Goal: Information Seeking & Learning: Learn about a topic

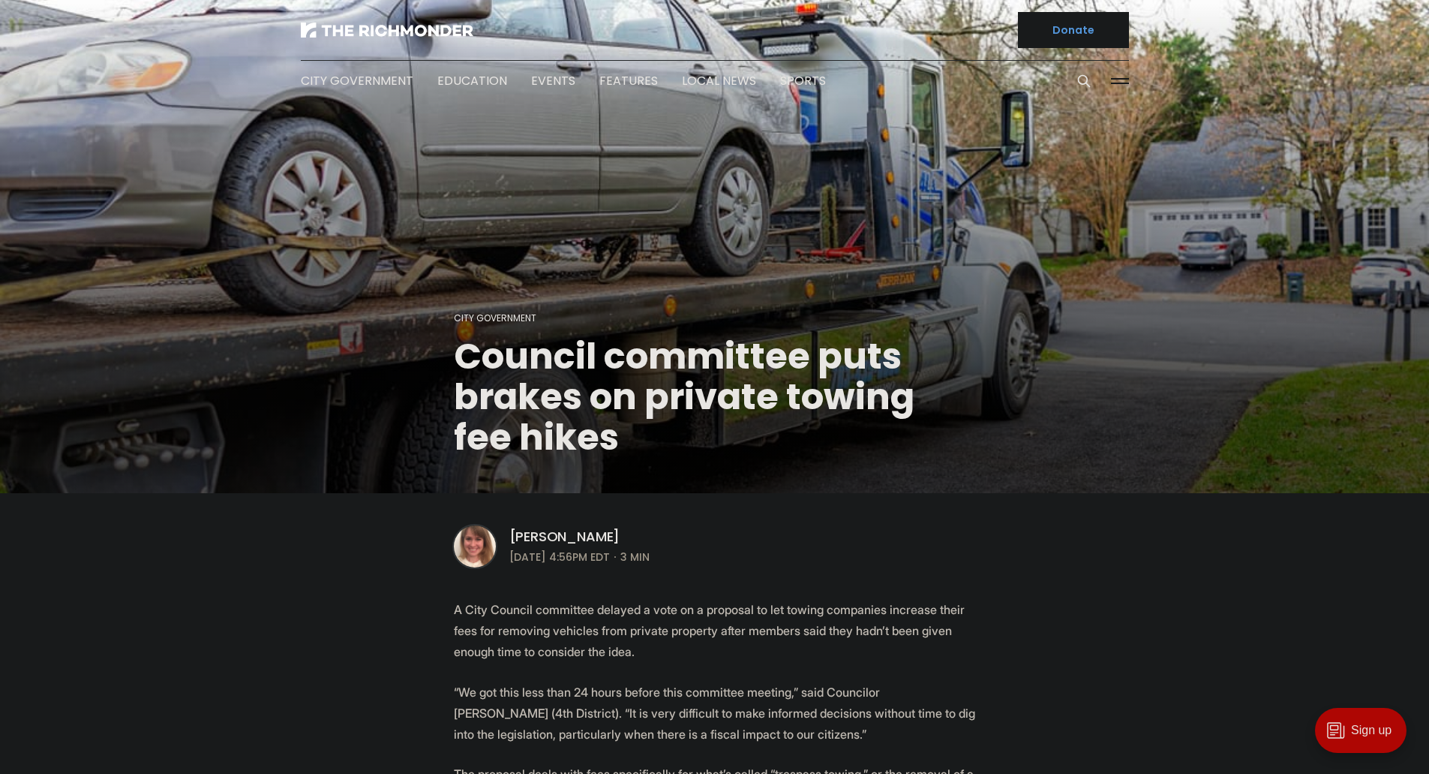
scroll to position [225, 0]
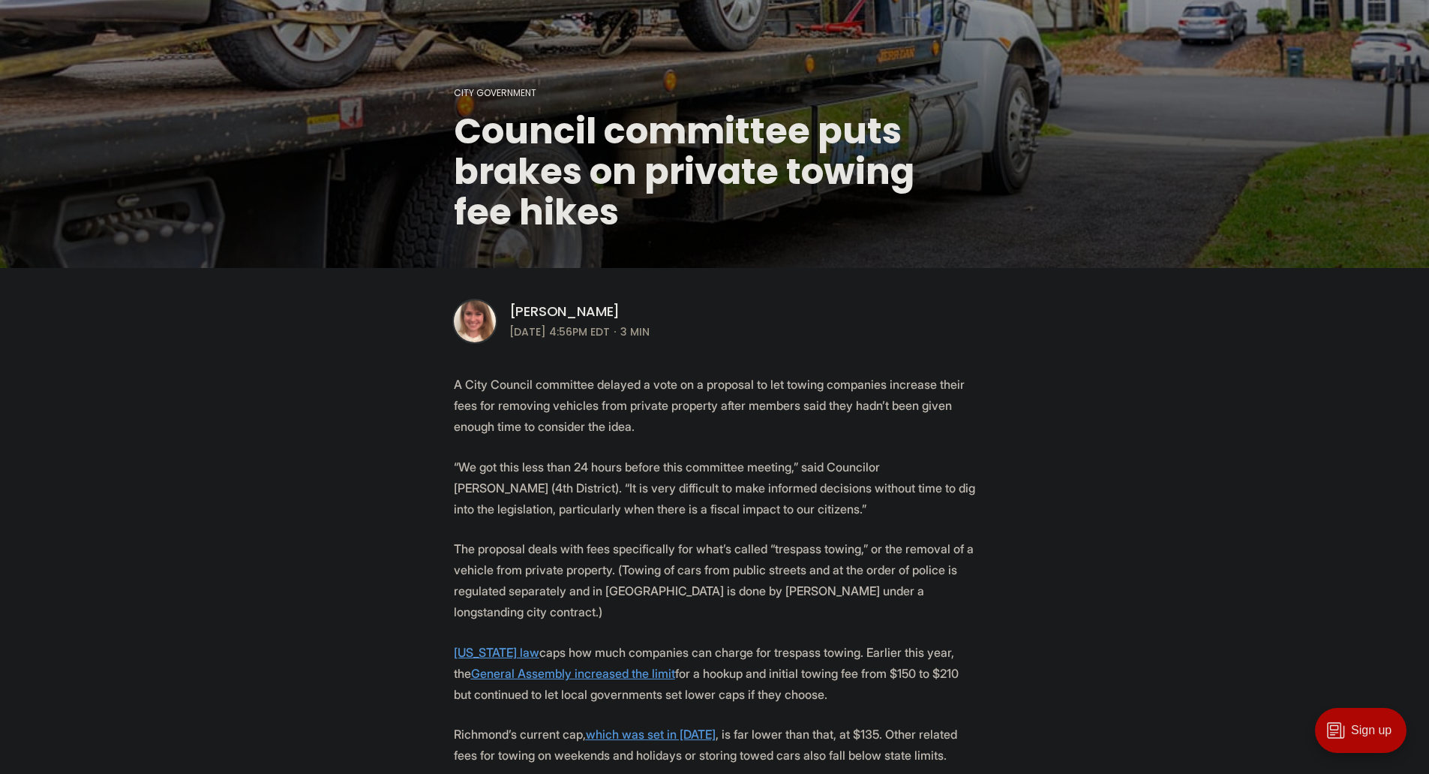
click at [527, 544] on p "The proposal deals with fees specifically for what’s called “trespass towing,” …" at bounding box center [715, 580] width 522 height 84
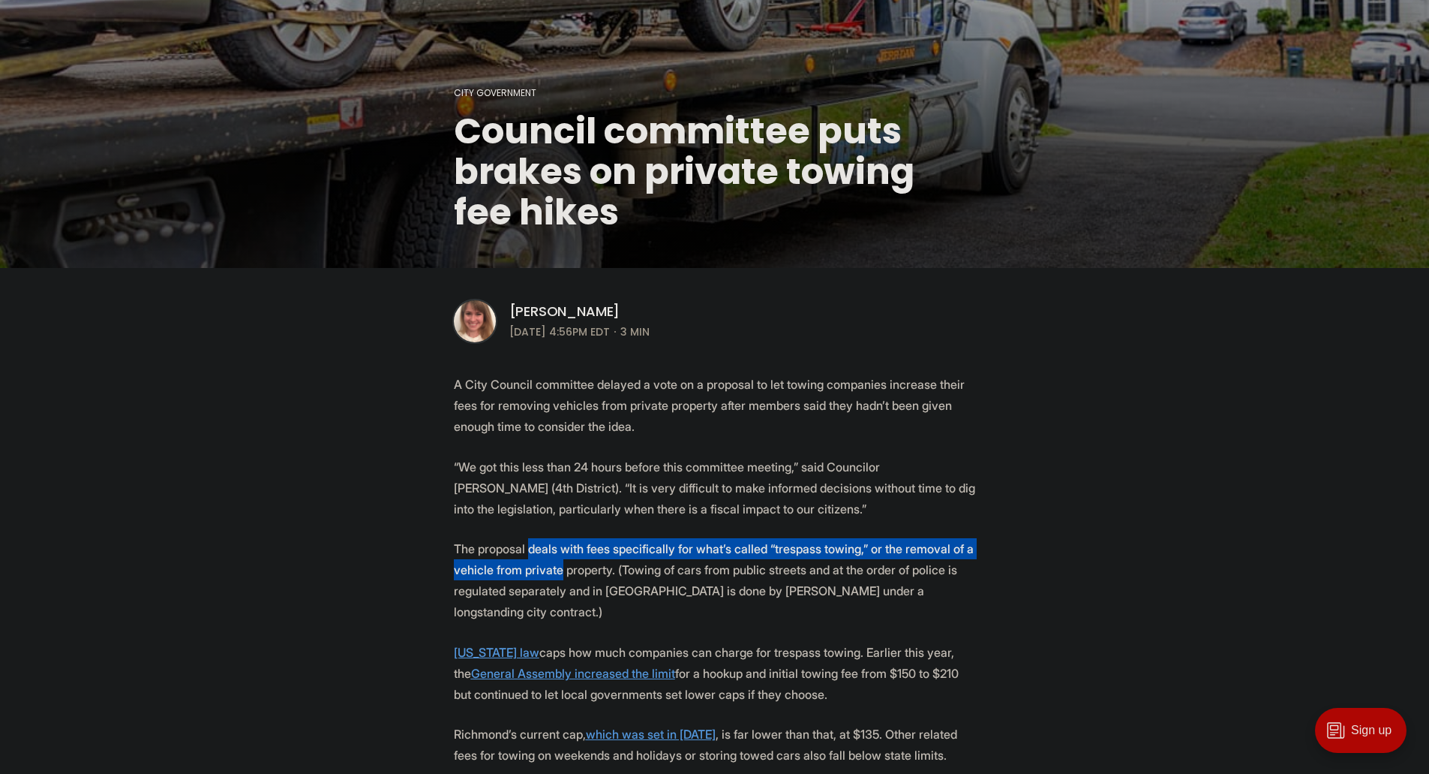
drag, startPoint x: 527, startPoint y: 544, endPoint x: 536, endPoint y: 573, distance: 30.8
click at [536, 573] on p "The proposal deals with fees specifically for what’s called “trespass towing,” …" at bounding box center [715, 580] width 522 height 84
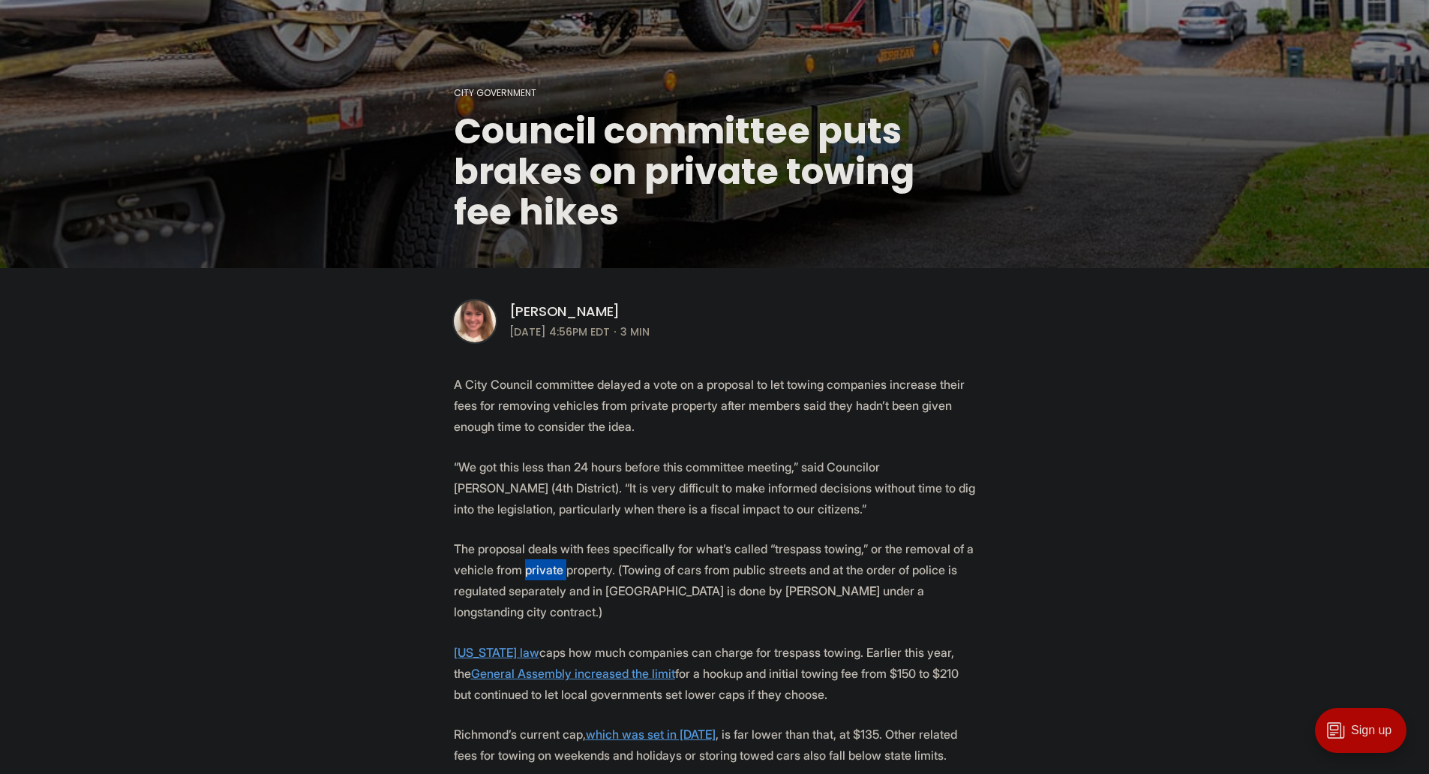
click at [536, 573] on p "The proposal deals with fees specifically for what’s called “trespass towing,” …" at bounding box center [715, 580] width 522 height 84
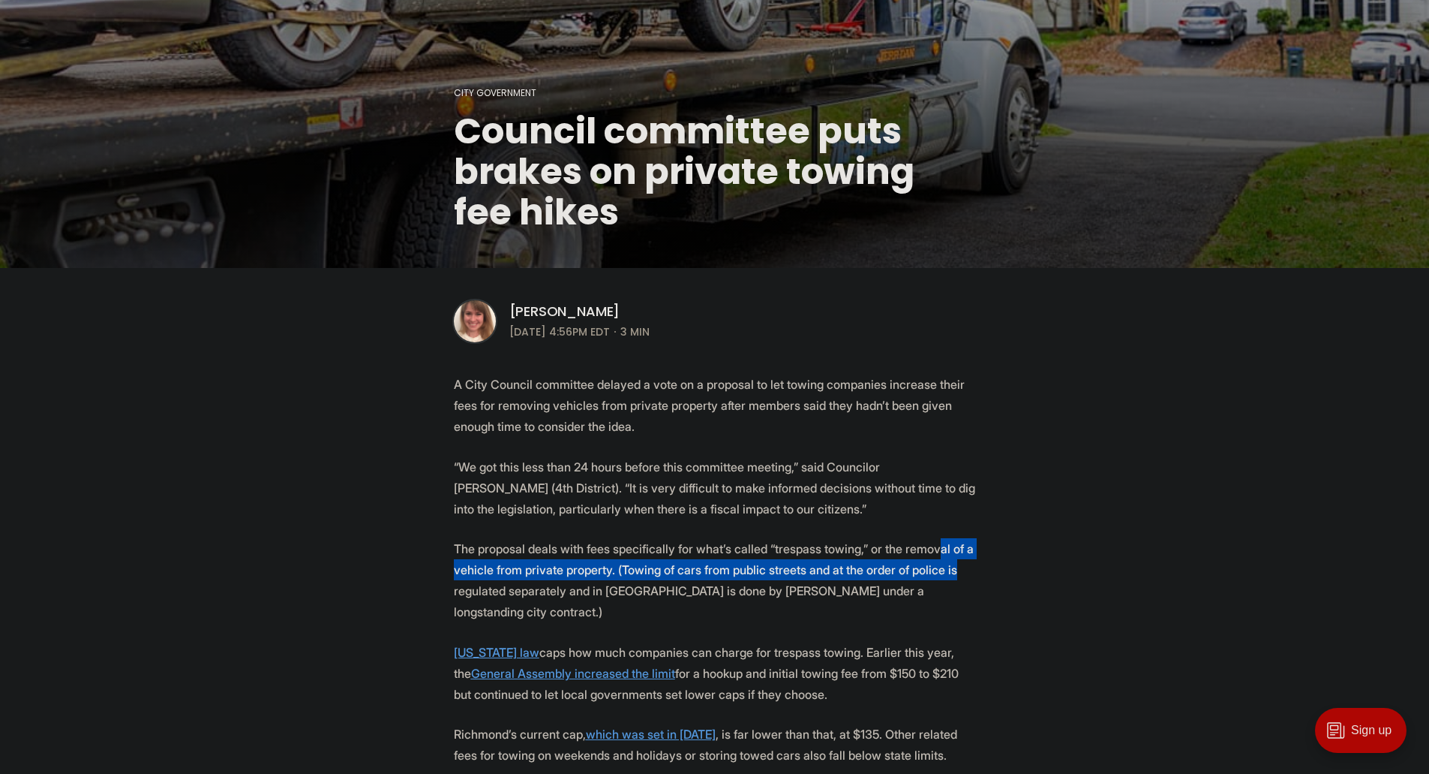
drag, startPoint x: 924, startPoint y: 540, endPoint x: 939, endPoint y: 580, distance: 42.5
click at [939, 580] on p "The proposal deals with fees specifically for what’s called “trespass towing,” …" at bounding box center [715, 580] width 522 height 84
click at [942, 580] on p "The proposal deals with fees specifically for what’s called “trespass towing,” …" at bounding box center [715, 580] width 522 height 84
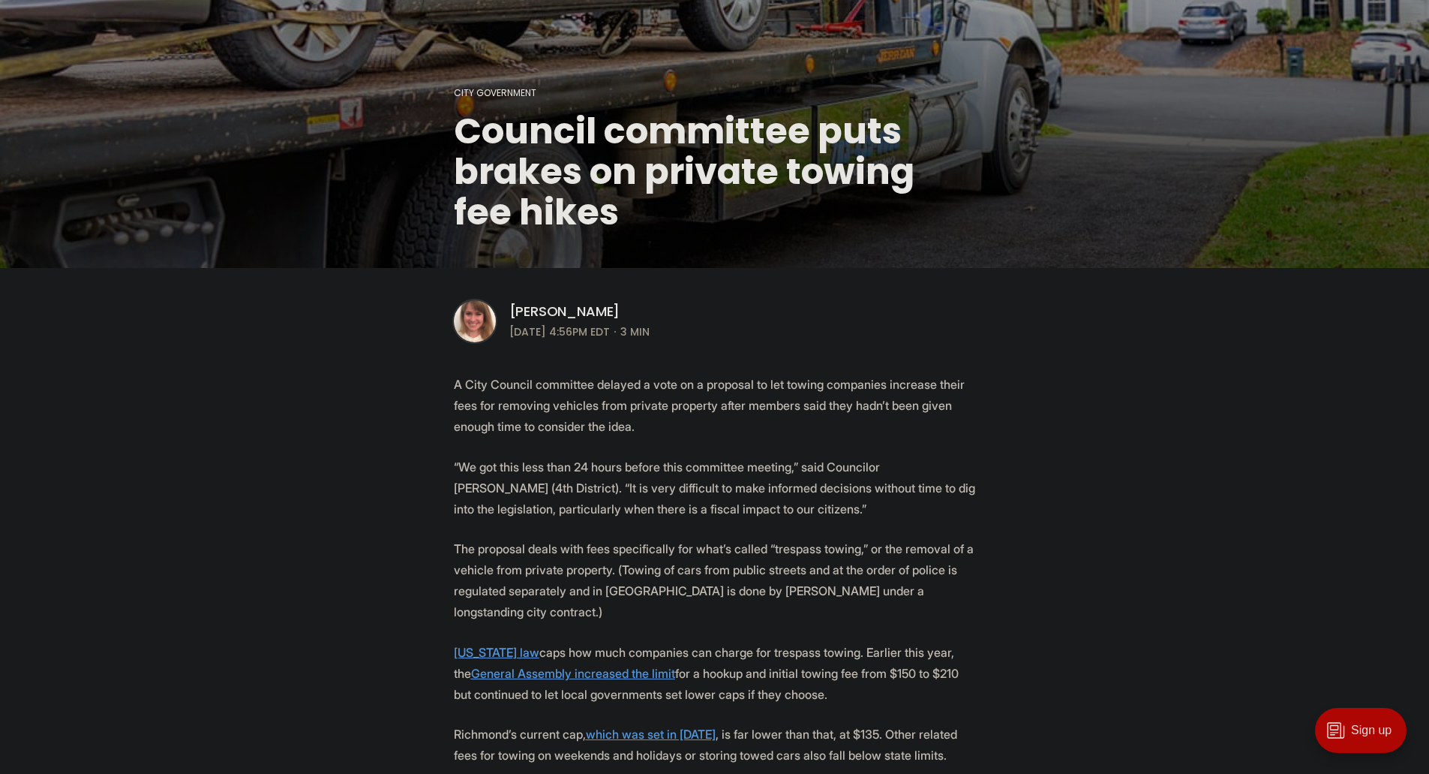
drag, startPoint x: 1018, startPoint y: 505, endPoint x: 1002, endPoint y: 722, distance: 218.2
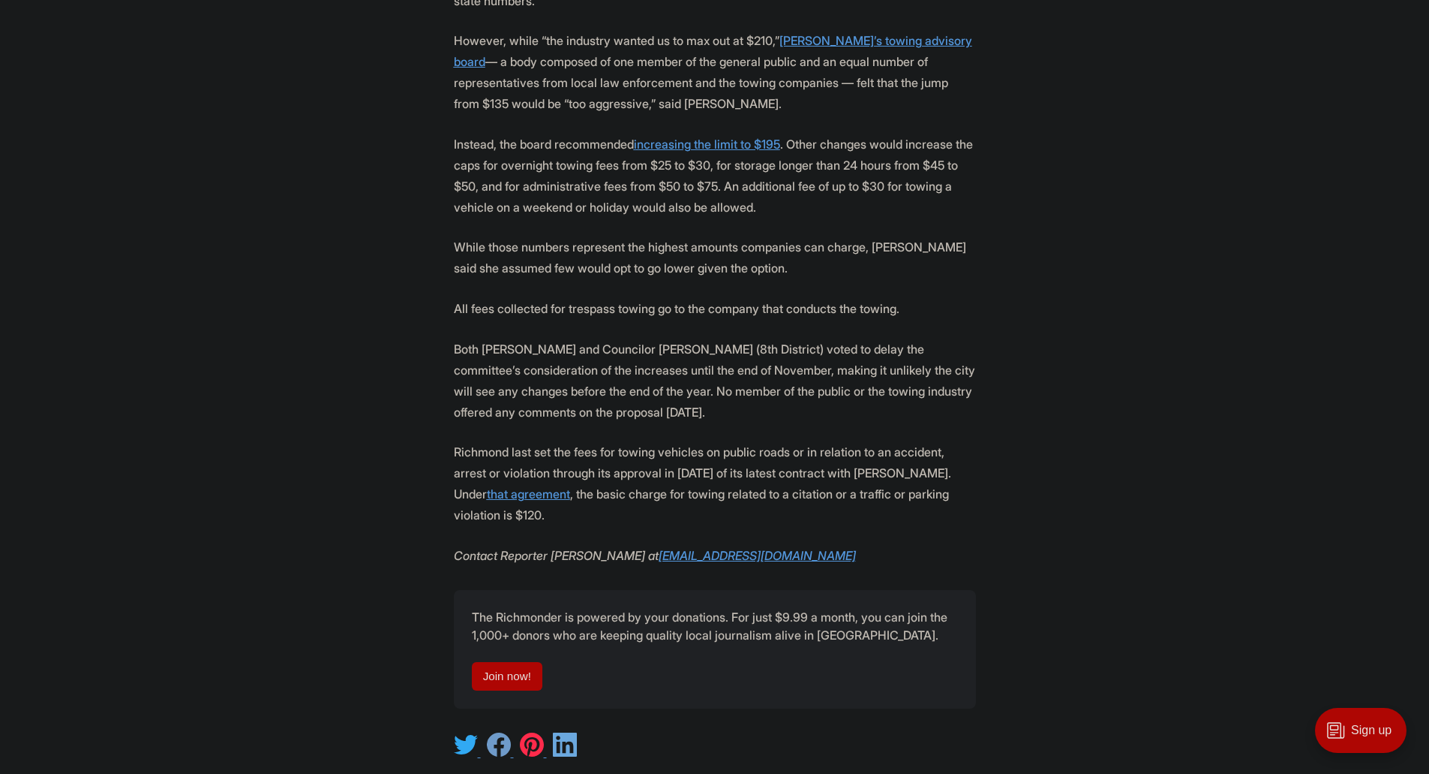
scroll to position [1951, 0]
